Goal: Information Seeking & Learning: Learn about a topic

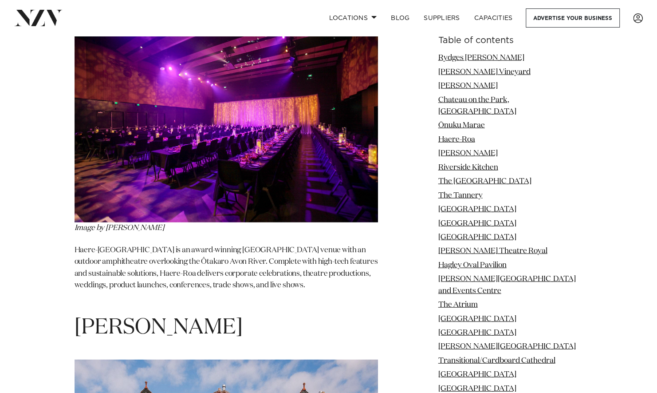
scroll to position [2972, 0]
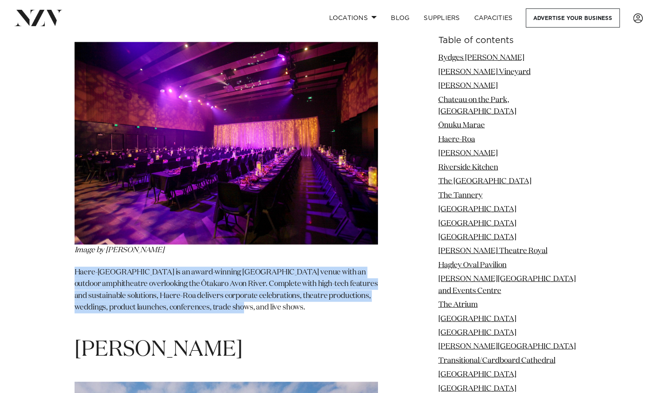
drag, startPoint x: 72, startPoint y: 210, endPoint x: 273, endPoint y: 240, distance: 202.7
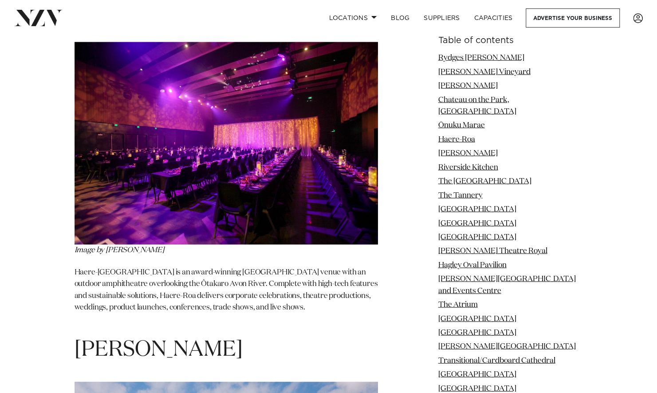
drag, startPoint x: 273, startPoint y: 240, endPoint x: 251, endPoint y: 271, distance: 37.2
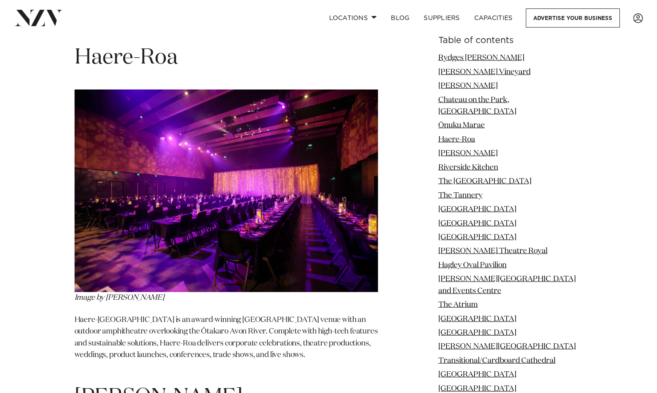
scroll to position [2836, 0]
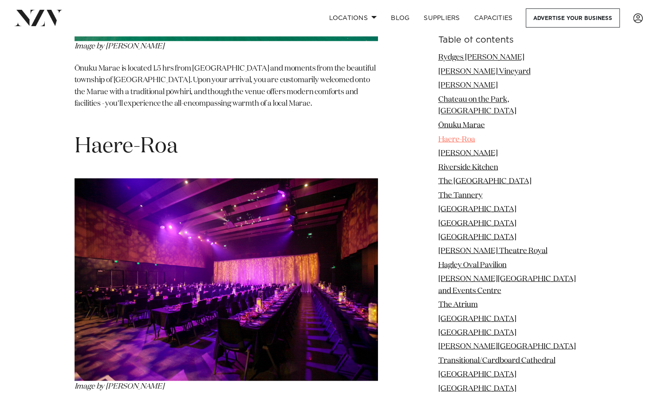
click at [474, 136] on link "Haere-Roa" at bounding box center [456, 140] width 37 height 8
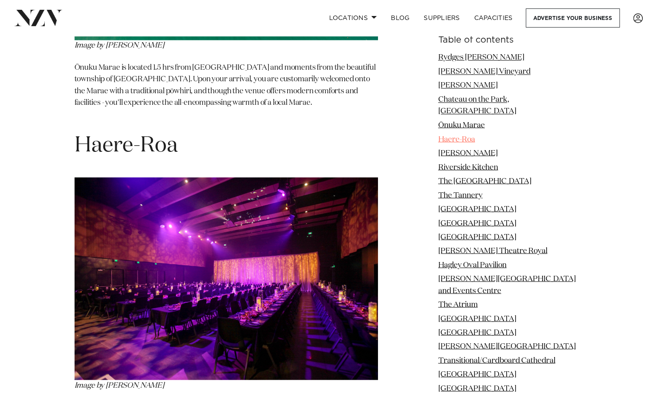
scroll to position [2869, 0]
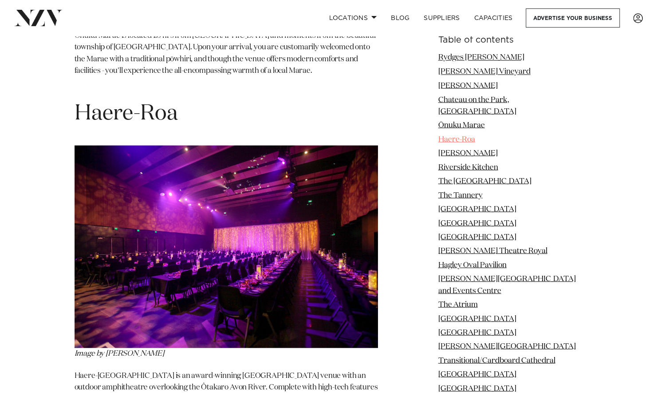
click at [474, 136] on link "Haere-Roa" at bounding box center [456, 140] width 37 height 8
click at [248, 200] on img at bounding box center [226, 246] width 303 height 202
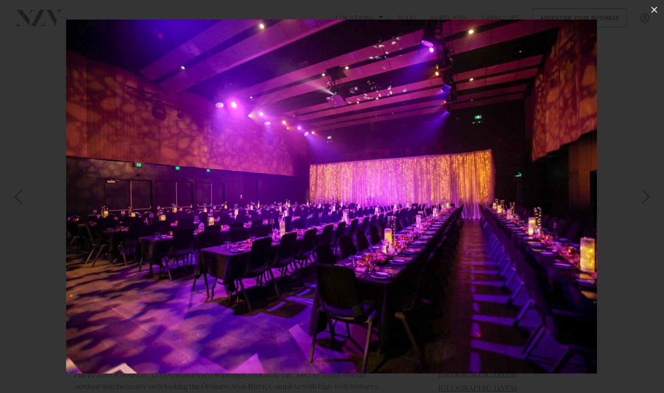
click at [656, 7] on icon at bounding box center [653, 9] width 11 height 11
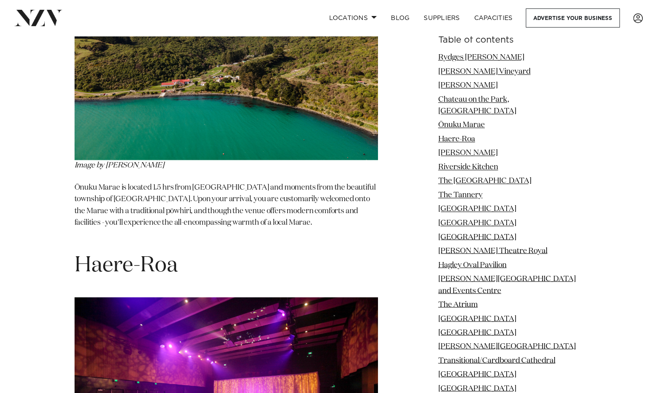
scroll to position [2825, 0]
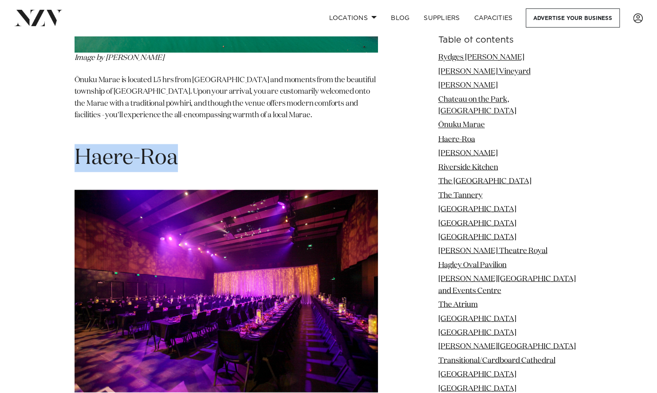
drag, startPoint x: 74, startPoint y: 93, endPoint x: 177, endPoint y: 98, distance: 102.6
click at [177, 147] on span "Haere-Roa" at bounding box center [126, 157] width 103 height 21
copy span "Haere-Roa"
